Goal: Task Accomplishment & Management: Use online tool/utility

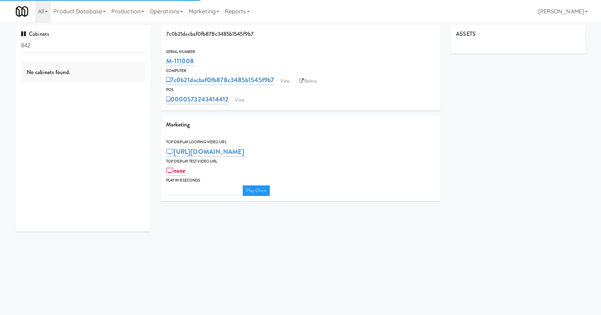
type input "3"
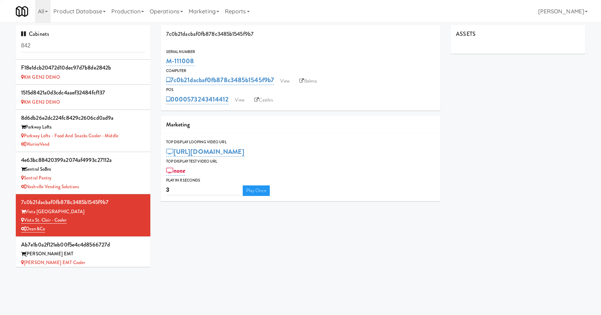
scroll to position [269, 0]
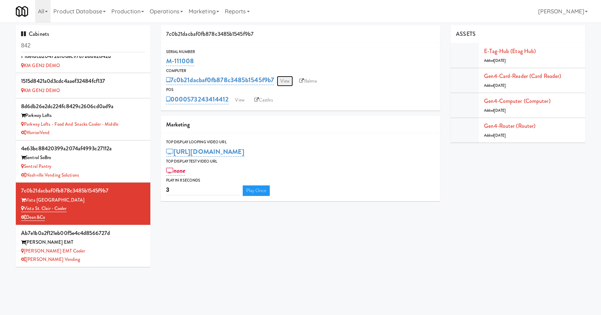
click at [288, 81] on link "View" at bounding box center [285, 81] width 16 height 11
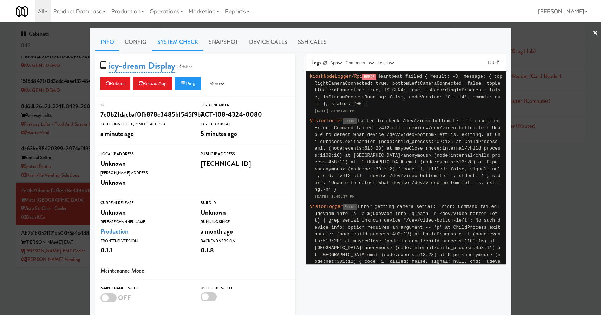
click at [175, 39] on link "System Check" at bounding box center [177, 42] width 51 height 18
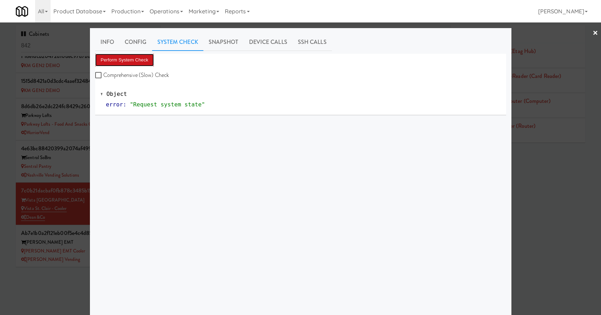
click at [145, 61] on button "Perform System Check" at bounding box center [124, 60] width 59 height 13
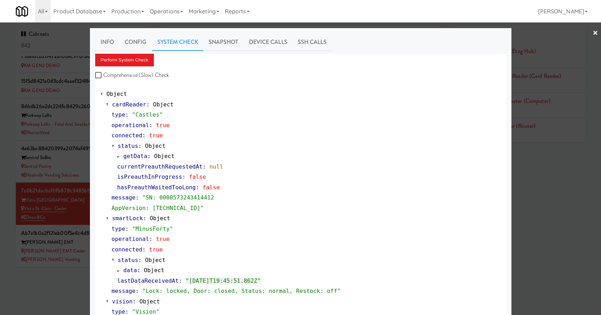
click at [78, 202] on div at bounding box center [300, 157] width 601 height 315
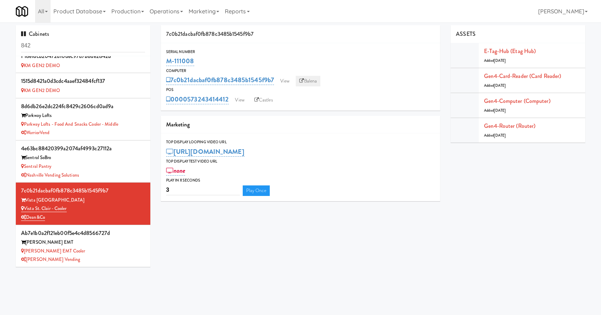
click at [310, 78] on link "Balena" at bounding box center [308, 81] width 25 height 11
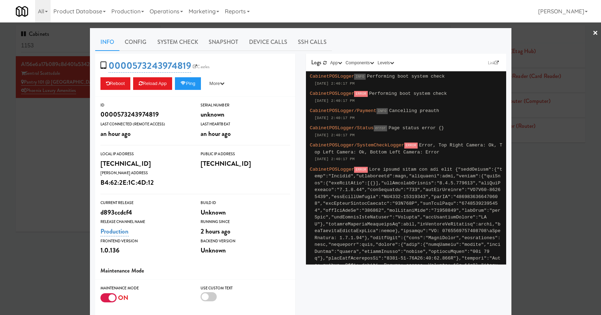
scroll to position [14, 0]
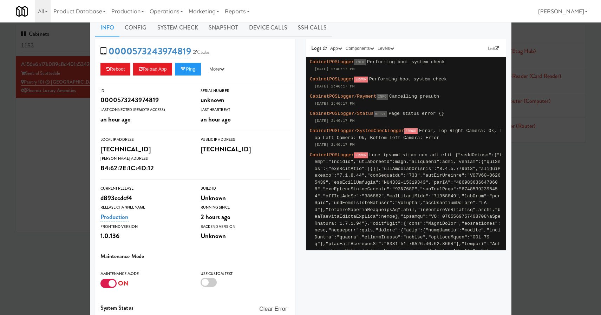
click at [110, 278] on div "ON" at bounding box center [145, 284] width 90 height 12
click at [110, 286] on div at bounding box center [108, 283] width 16 height 9
click at [0, 0] on input "checkbox" at bounding box center [0, 0] width 0 height 0
